Goal: Find specific page/section: Find specific page/section

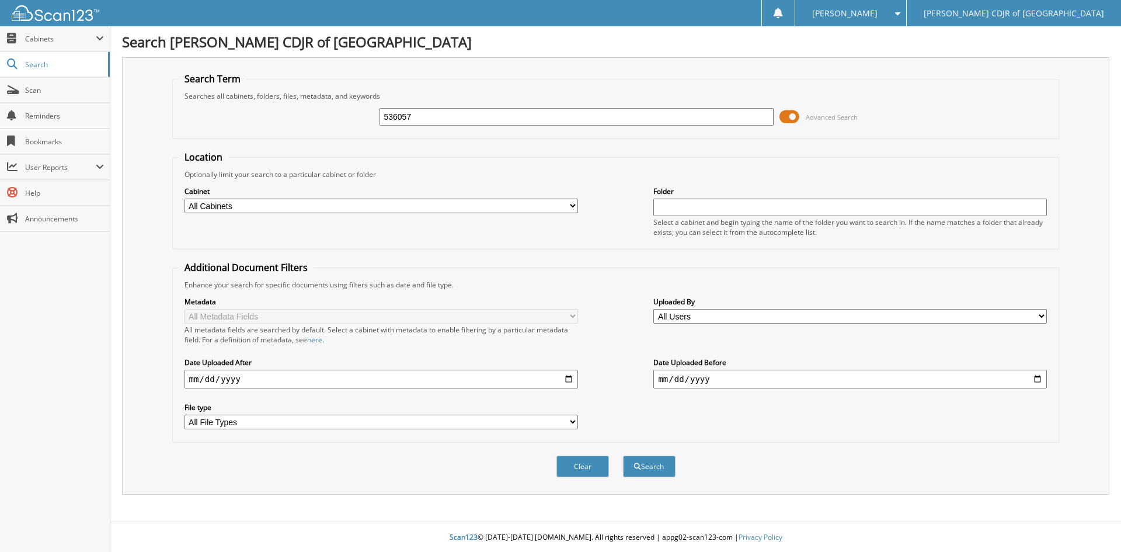
type input "536057"
click at [623, 455] on button "Search" at bounding box center [649, 466] width 53 height 22
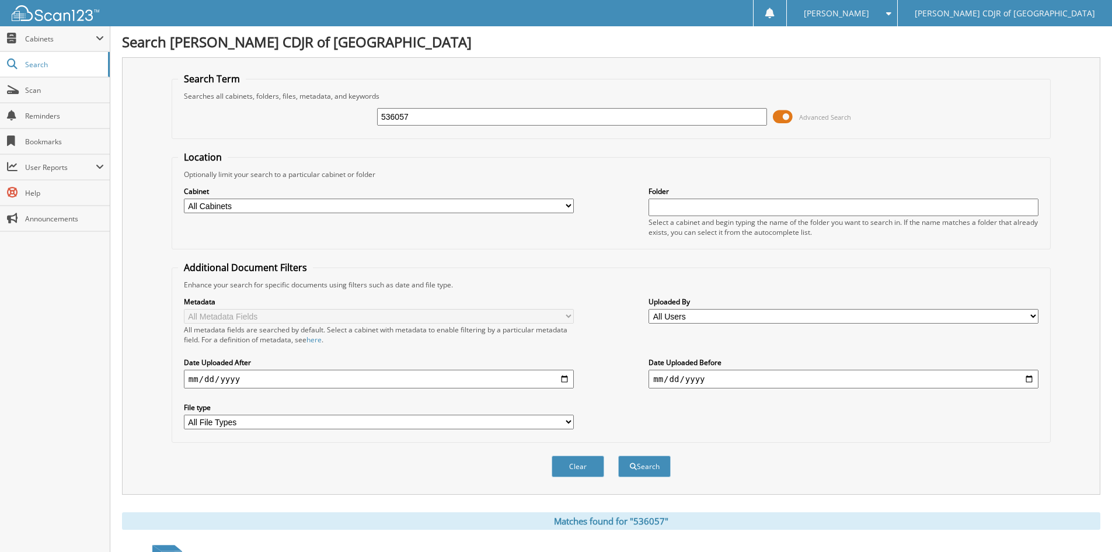
scroll to position [147, 0]
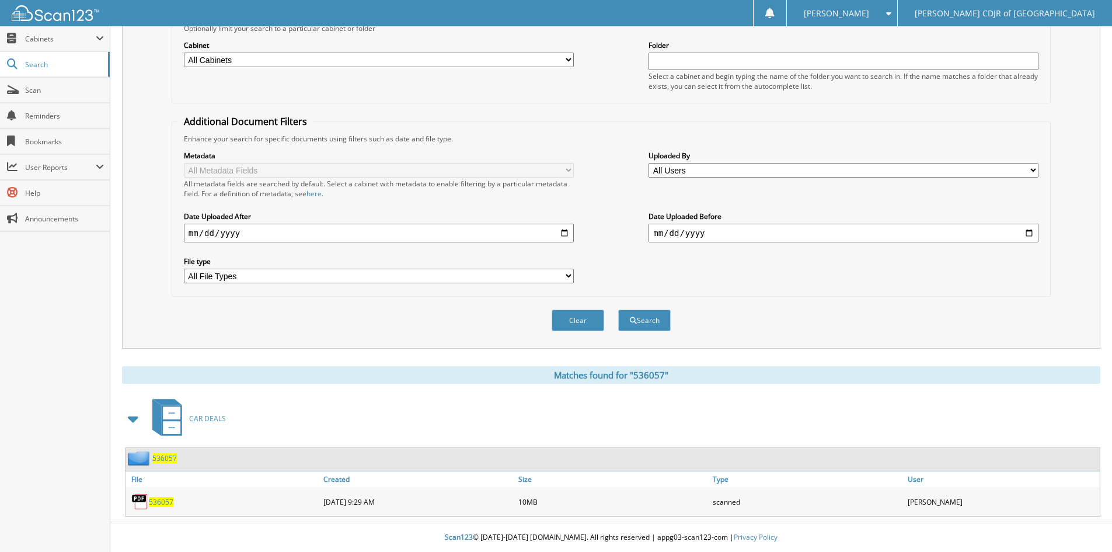
click at [165, 497] on span "536057" at bounding box center [161, 502] width 25 height 10
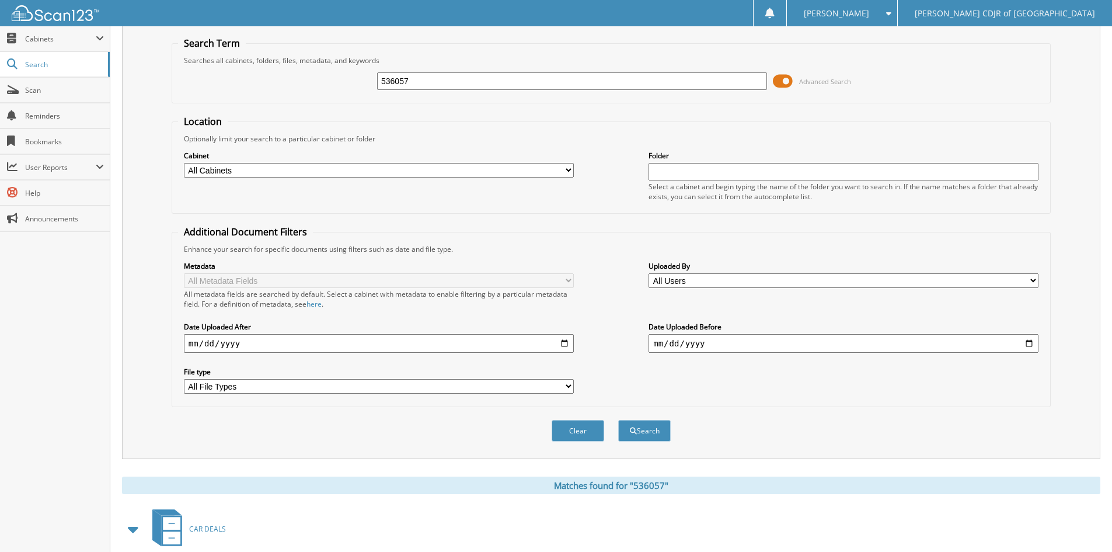
scroll to position [0, 0]
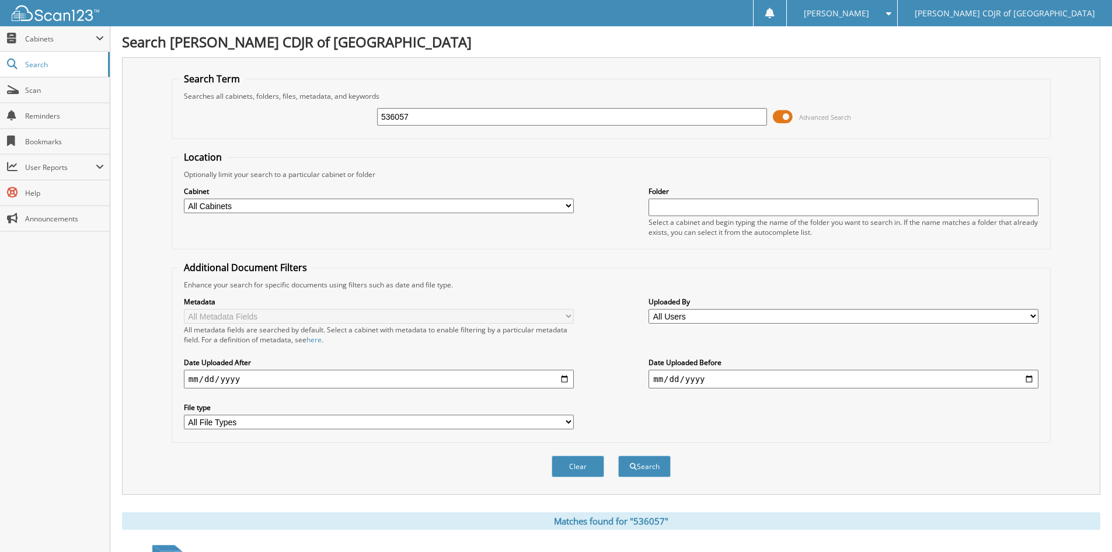
click at [424, 110] on input "536057" at bounding box center [572, 117] width 390 height 18
